Goal: Task Accomplishment & Management: Manage account settings

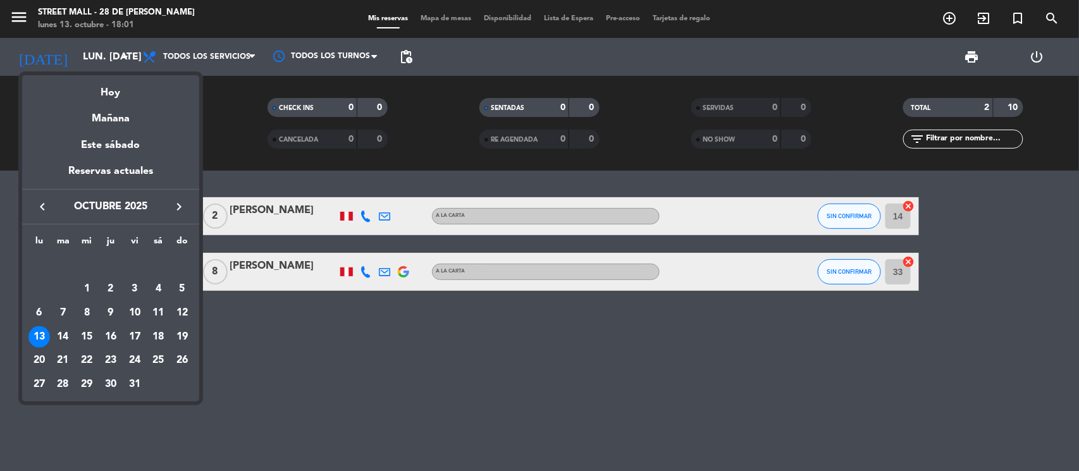
drag, startPoint x: 86, startPoint y: 335, endPoint x: 125, endPoint y: 191, distance: 149.5
click at [87, 337] on div "15" at bounding box center [87, 337] width 22 height 22
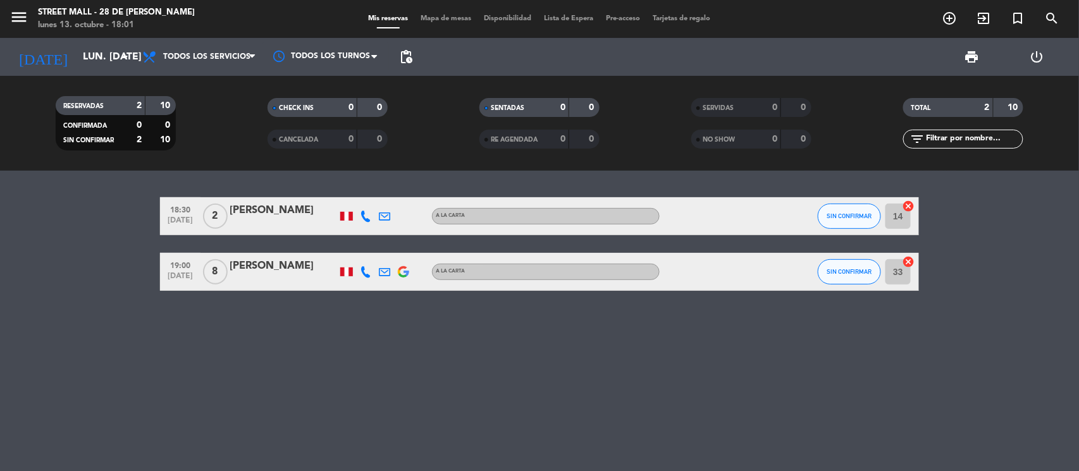
type input "mié. [DATE]"
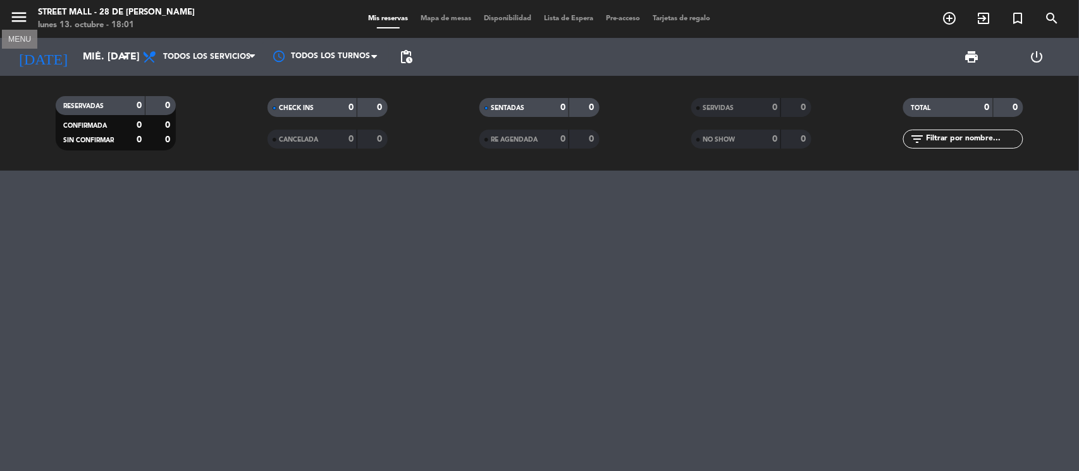
click at [19, 11] on icon "menu" at bounding box center [18, 17] width 19 height 19
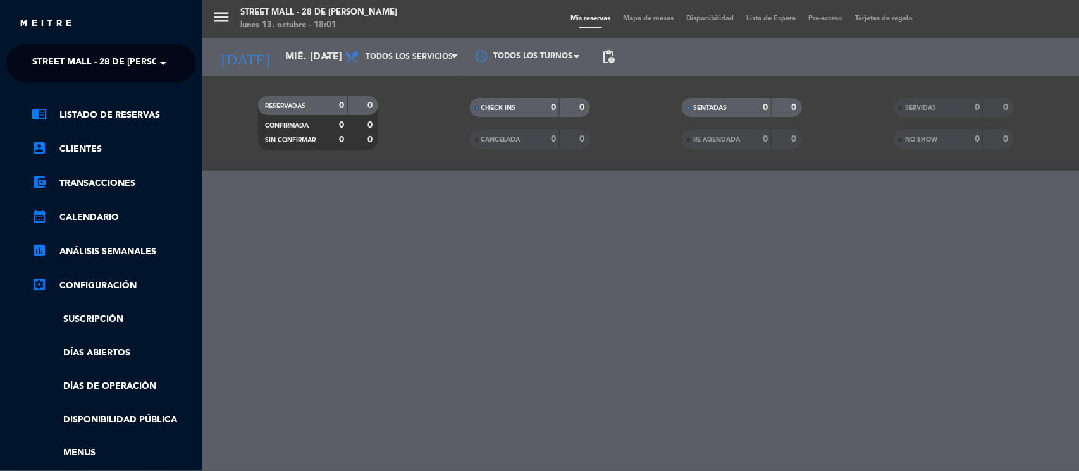
click at [142, 61] on span "Street Mall - 28 de [PERSON_NAME]" at bounding box center [116, 63] width 168 height 27
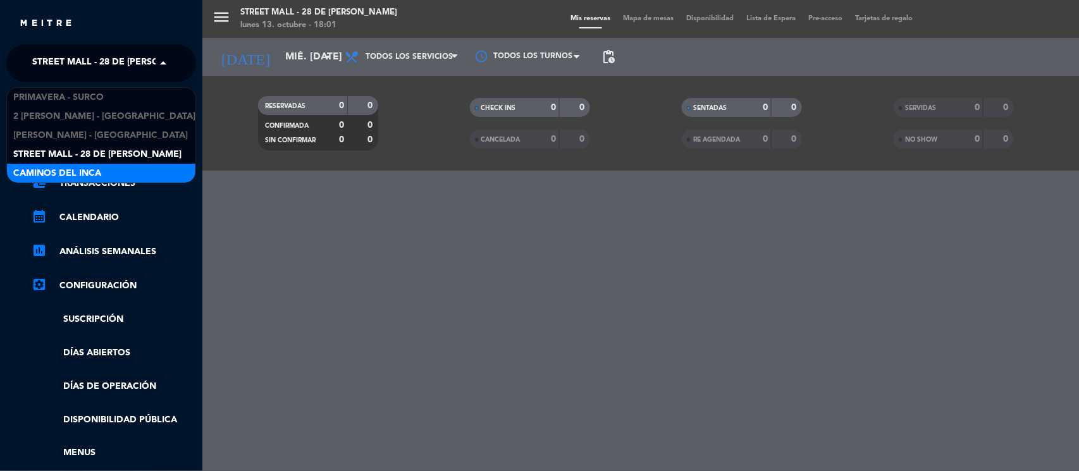
click at [120, 166] on div "Caminos del Inca" at bounding box center [101, 173] width 189 height 19
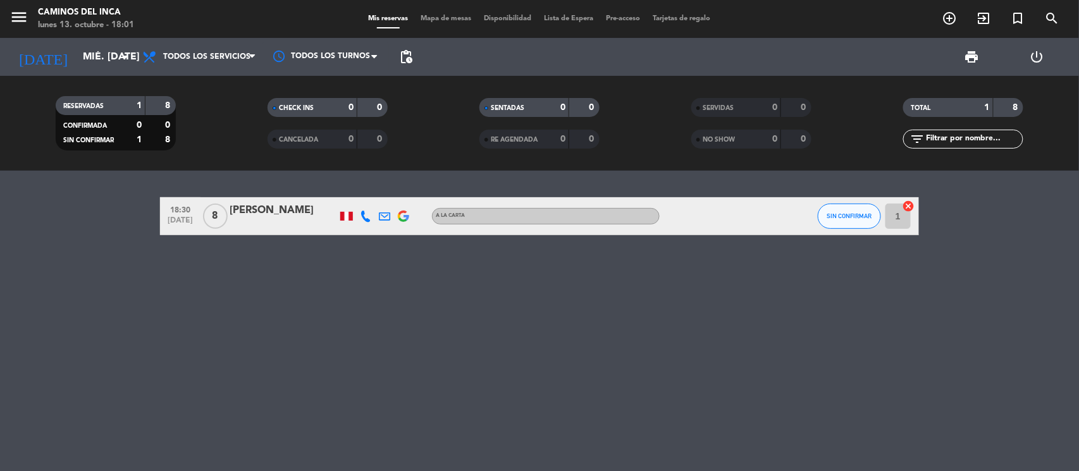
click at [262, 221] on div at bounding box center [284, 225] width 108 height 10
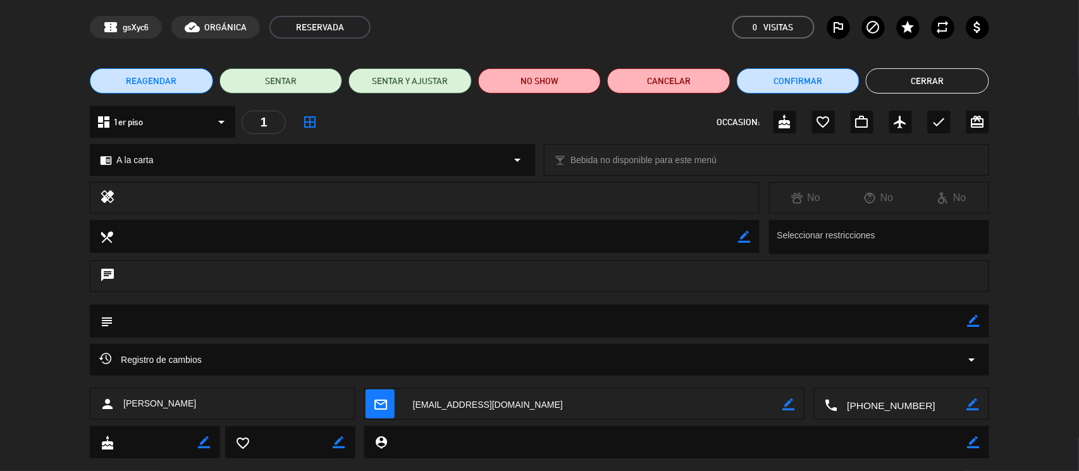
scroll to position [70, 0]
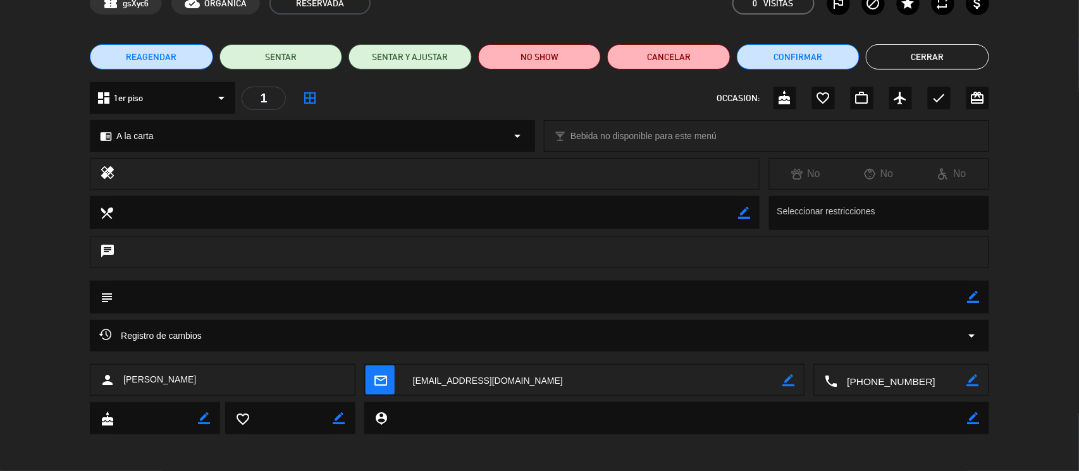
click at [886, 381] on textarea at bounding box center [902, 381] width 129 height 32
click at [1, 297] on div "subject border_color" at bounding box center [539, 300] width 1079 height 39
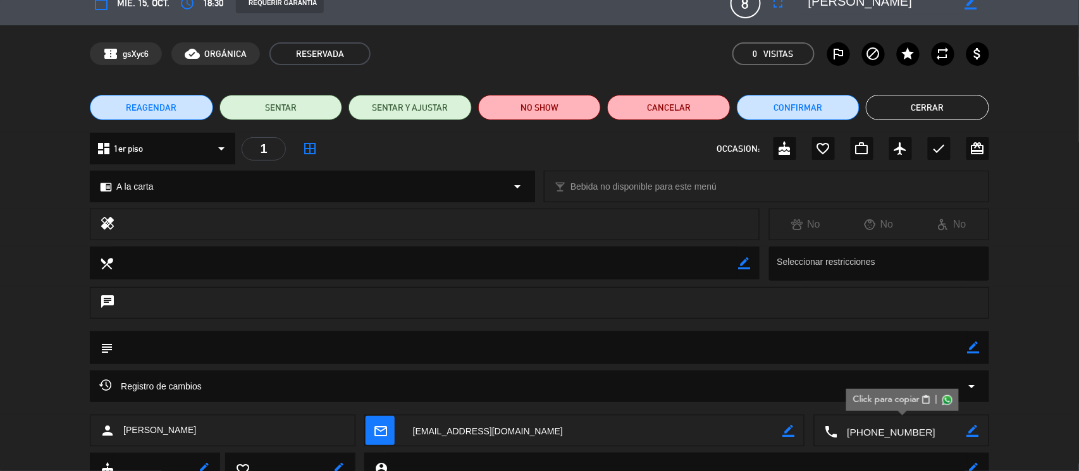
scroll to position [0, 0]
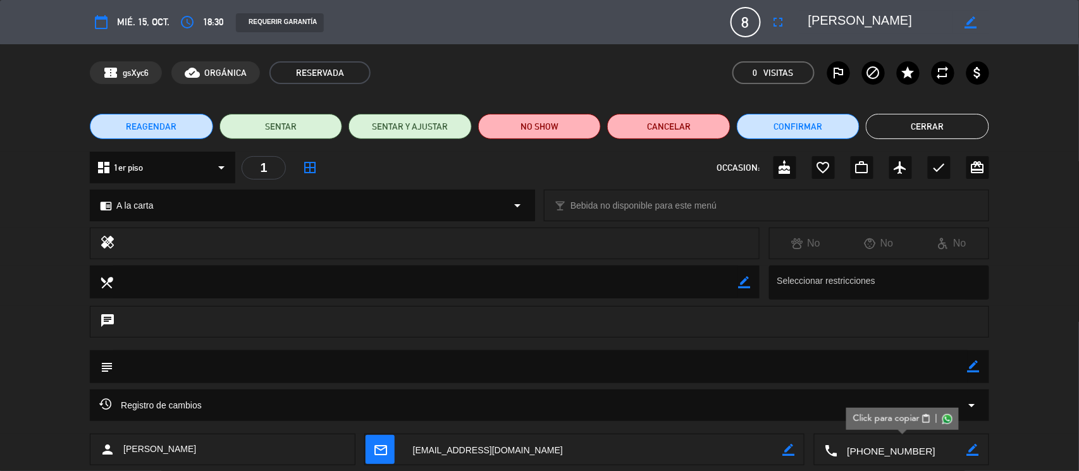
click at [917, 127] on button "Cerrar" at bounding box center [927, 126] width 123 height 25
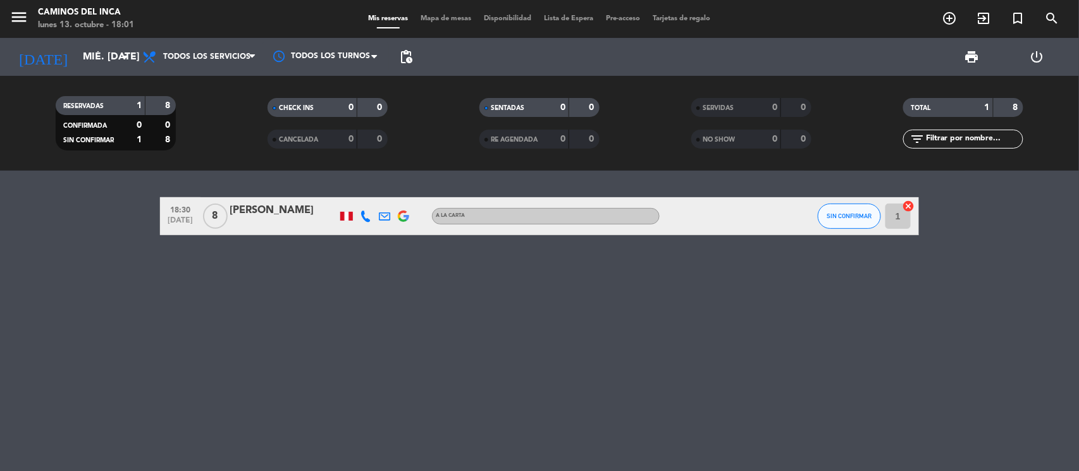
drag, startPoint x: 59, startPoint y: 247, endPoint x: 102, endPoint y: 244, distance: 42.5
click at [59, 247] on div "18:30 [DATE] 8 [PERSON_NAME] A [PERSON_NAME] SIN CONFIRMAR 1 cancel" at bounding box center [539, 321] width 1079 height 301
click at [247, 206] on div "[PERSON_NAME]" at bounding box center [284, 210] width 108 height 16
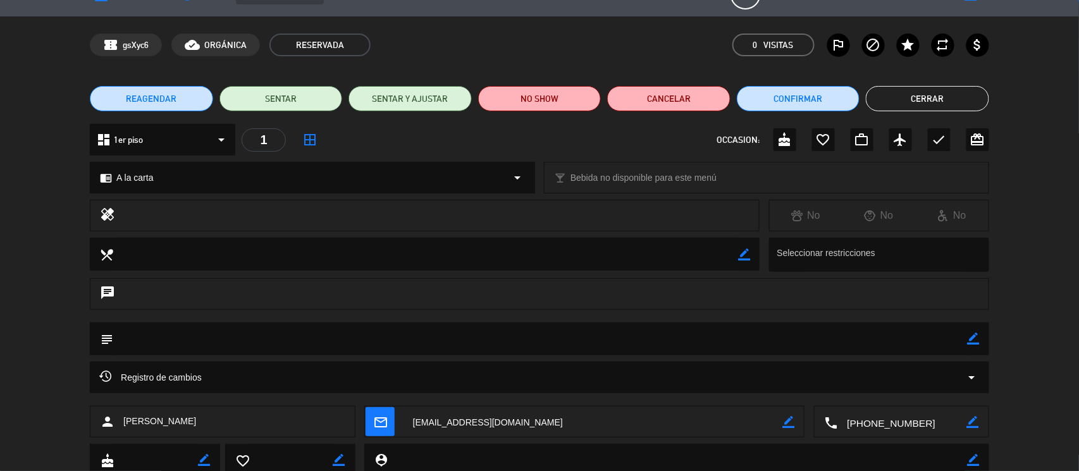
scroll to position [70, 0]
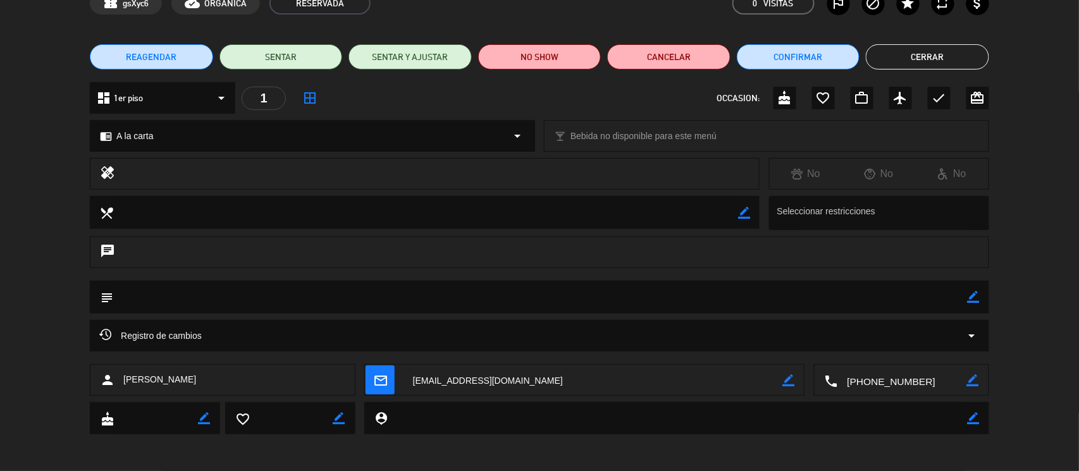
click at [876, 378] on textarea at bounding box center [902, 381] width 129 height 32
click at [437, 377] on textarea at bounding box center [594, 381] width 380 height 32
click at [49, 276] on div "chat" at bounding box center [539, 259] width 1079 height 44
drag, startPoint x: 185, startPoint y: 375, endPoint x: 120, endPoint y: 376, distance: 65.8
click at [120, 376] on div "person [PERSON_NAME]" at bounding box center [222, 380] width 265 height 32
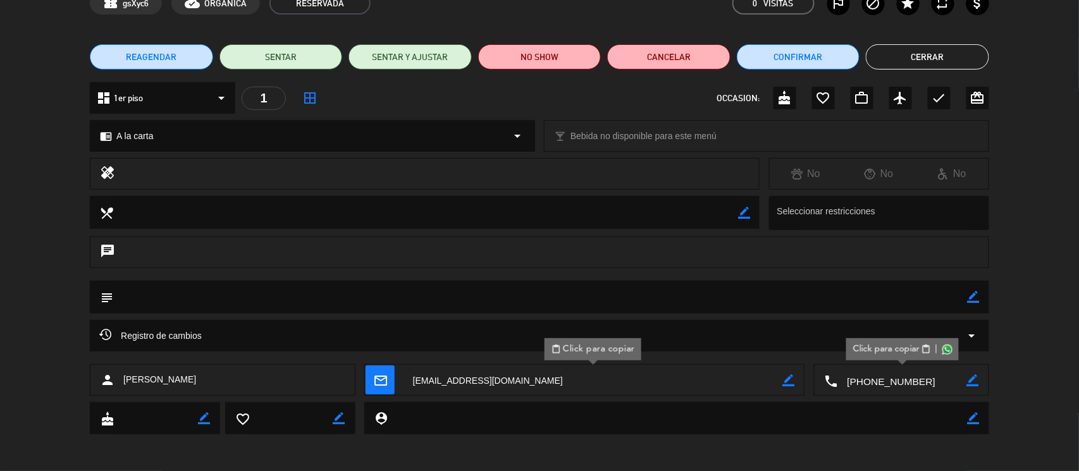
copy span "[PERSON_NAME]"
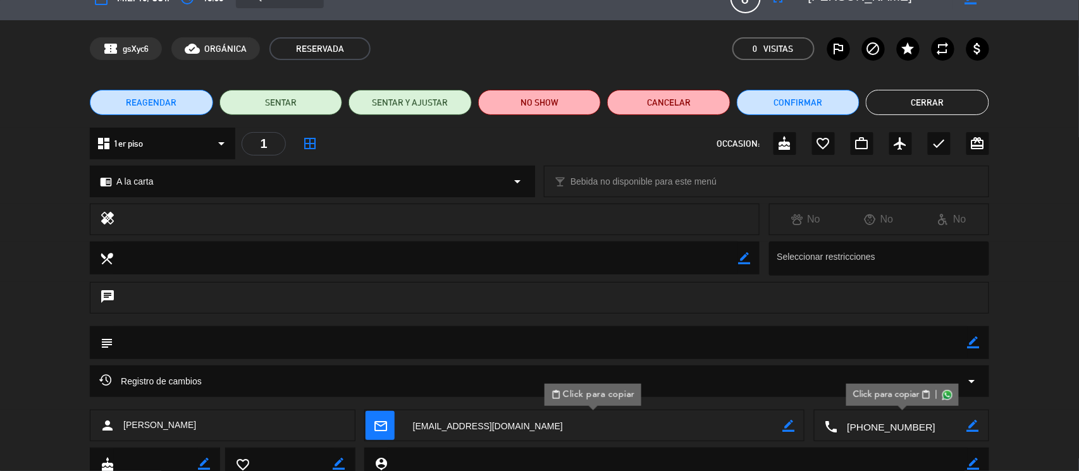
scroll to position [0, 0]
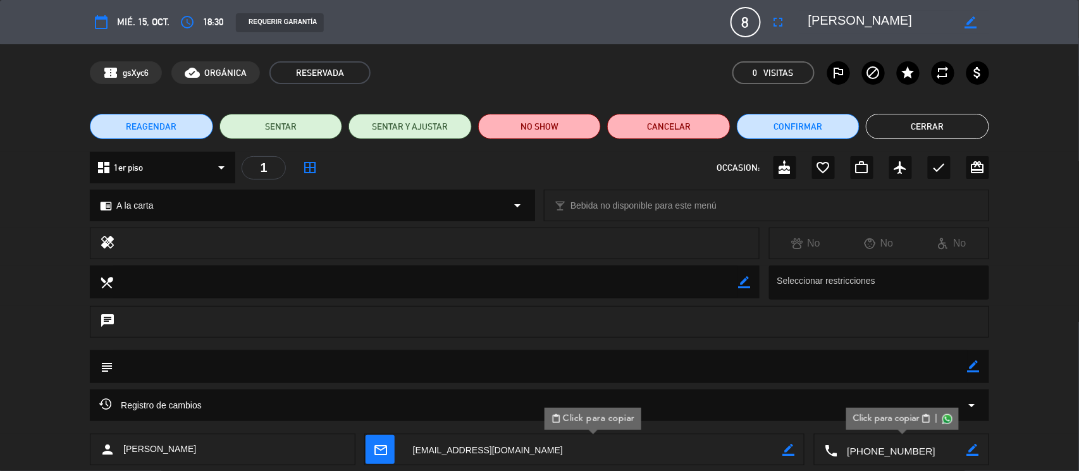
click at [917, 125] on button "Cerrar" at bounding box center [927, 126] width 123 height 25
